Goal: Task Accomplishment & Management: Manage account settings

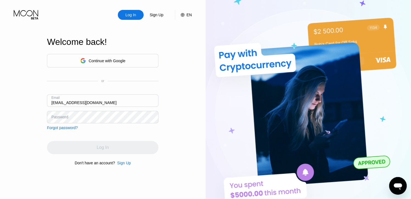
drag, startPoint x: 62, startPoint y: 117, endPoint x: 72, endPoint y: 125, distance: 13.1
click at [61, 117] on div "Password" at bounding box center [59, 117] width 17 height 4
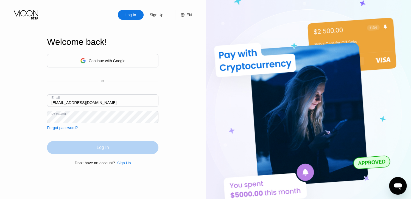
drag, startPoint x: 87, startPoint y: 148, endPoint x: 52, endPoint y: 34, distance: 119.9
click at [87, 148] on div "Log In" at bounding box center [103, 147] width 112 height 13
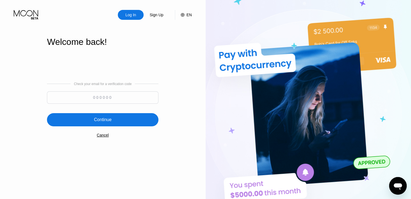
click at [134, 97] on input at bounding box center [103, 97] width 112 height 12
paste input "572127"
type input "572127"
click at [120, 118] on div "Continue" at bounding box center [103, 119] width 112 height 13
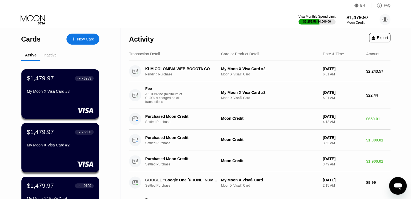
drag, startPoint x: 231, startPoint y: 36, endPoint x: 215, endPoint y: 54, distance: 24.7
click at [231, 36] on div "Activity Export" at bounding box center [260, 37] width 262 height 19
click at [207, 34] on div "Activity Export" at bounding box center [260, 37] width 262 height 19
click at [239, 37] on div "Activity Export" at bounding box center [260, 37] width 262 height 19
click at [241, 30] on div "Activity Export" at bounding box center [260, 37] width 262 height 19
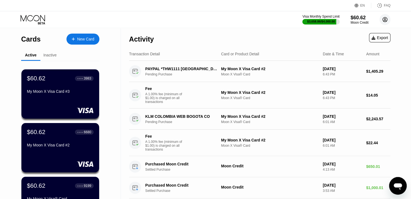
click at [385, 21] on icon at bounding box center [385, 19] width 11 height 11
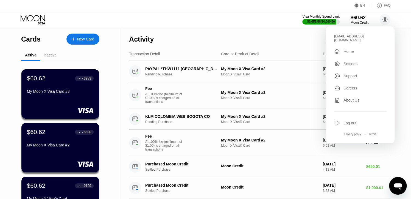
click at [349, 121] on div "Log out" at bounding box center [350, 123] width 13 height 4
click at [350, 121] on div "Log out" at bounding box center [350, 123] width 13 height 4
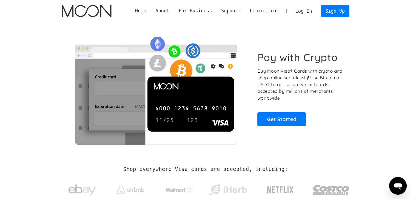
click at [309, 12] on link "Log In" at bounding box center [304, 11] width 26 height 12
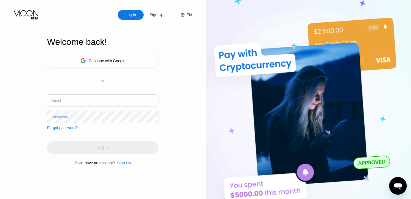
drag, startPoint x: 105, startPoint y: 100, endPoint x: 80, endPoint y: 163, distance: 67.3
click at [105, 101] on input "text" at bounding box center [103, 100] width 112 height 12
paste input "Befui38@tutanota.com"
type input "Befui38@tutanota.com"
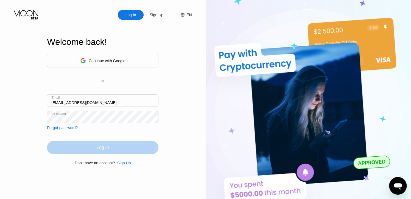
drag, startPoint x: 98, startPoint y: 148, endPoint x: 81, endPoint y: 195, distance: 49.3
click at [98, 148] on div "Log In" at bounding box center [103, 147] width 12 height 5
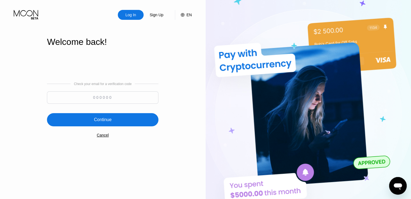
drag, startPoint x: 119, startPoint y: 98, endPoint x: 117, endPoint y: 114, distance: 16.6
click at [119, 98] on input at bounding box center [103, 97] width 112 height 12
paste input "449295"
type input "449295"
drag, startPoint x: 117, startPoint y: 119, endPoint x: 105, endPoint y: 99, distance: 23.3
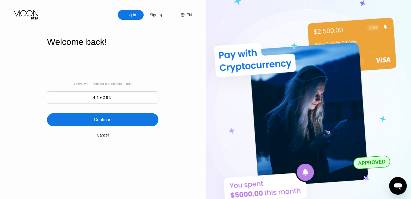
click at [116, 119] on div "Continue" at bounding box center [103, 119] width 112 height 13
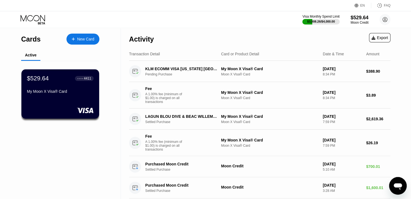
click at [253, 29] on div "Activity Export" at bounding box center [260, 37] width 262 height 19
click at [253, 32] on div "Activity Export" at bounding box center [260, 37] width 262 height 19
click at [221, 30] on div "Activity Export" at bounding box center [260, 37] width 262 height 19
click at [220, 31] on div "Activity Export" at bounding box center [260, 37] width 262 height 19
click at [224, 30] on div "Activity Export" at bounding box center [260, 37] width 262 height 19
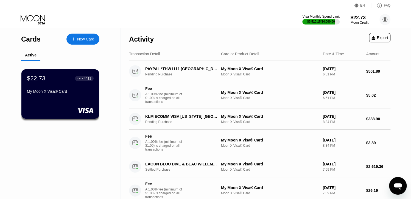
drag, startPoint x: 383, startPoint y: 26, endPoint x: 383, endPoint y: 23, distance: 2.8
click at [382, 24] on div "Visa Monthly Spend Limit $3,510.15 / $4,000.00 $22.73 Moon Credit [EMAIL_ADDRES…" at bounding box center [205, 19] width 411 height 16
click at [384, 21] on icon at bounding box center [385, 19] width 3 height 3
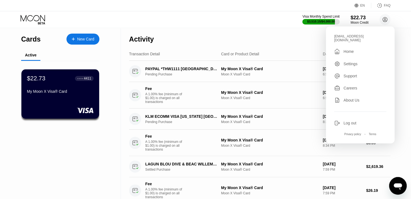
click at [350, 121] on div "Log out" at bounding box center [350, 123] width 13 height 4
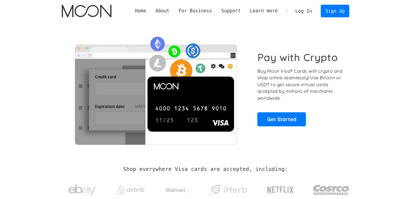
click at [306, 9] on link "Log In" at bounding box center [304, 11] width 26 height 12
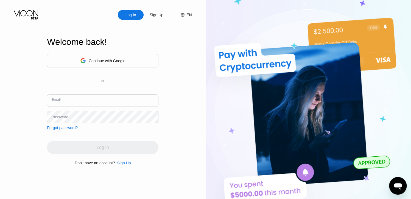
click at [95, 104] on input "text" at bounding box center [103, 100] width 112 height 12
paste input "Bilibtht4t@tutanota.com"
type input "Bilibtht4t@tutanota.com"
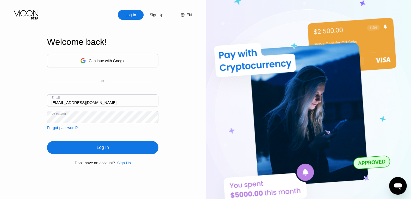
drag, startPoint x: 112, startPoint y: 151, endPoint x: 76, endPoint y: 13, distance: 141.8
click at [112, 151] on div "Log In" at bounding box center [103, 147] width 112 height 13
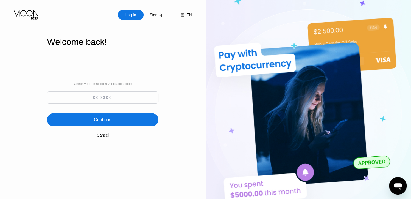
click at [107, 97] on input at bounding box center [103, 97] width 112 height 12
paste input "214476"
type input "214476"
drag, startPoint x: 112, startPoint y: 119, endPoint x: 58, endPoint y: 10, distance: 121.4
click at [112, 119] on div "Continue" at bounding box center [103, 119] width 112 height 13
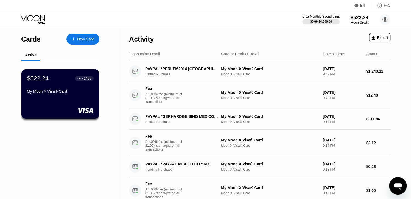
click at [226, 29] on div "Activity Export" at bounding box center [260, 37] width 262 height 19
click at [389, 19] on circle at bounding box center [385, 19] width 11 height 11
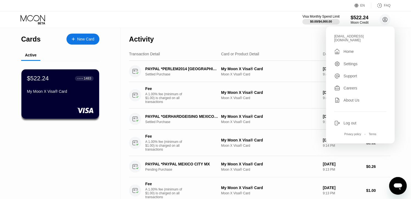
click at [353, 121] on div "Log out" at bounding box center [350, 123] width 13 height 4
